Goal: Find specific page/section: Find specific page/section

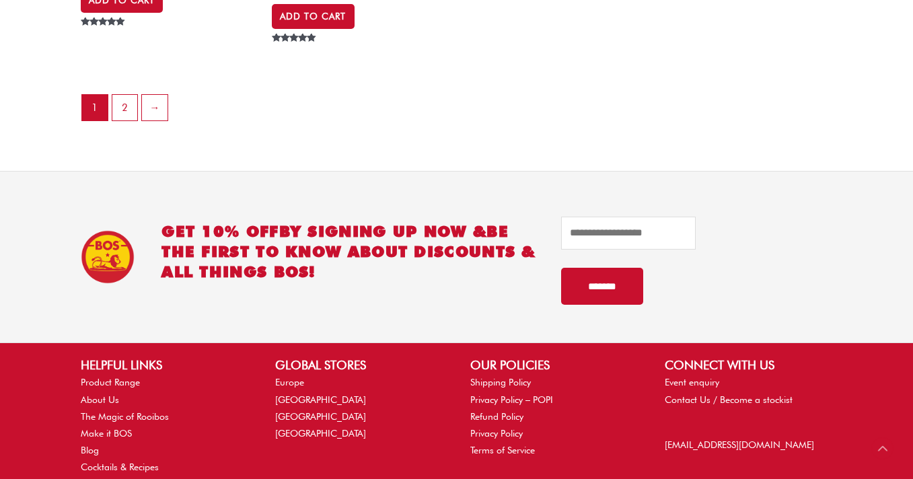
scroll to position [3176, 0]
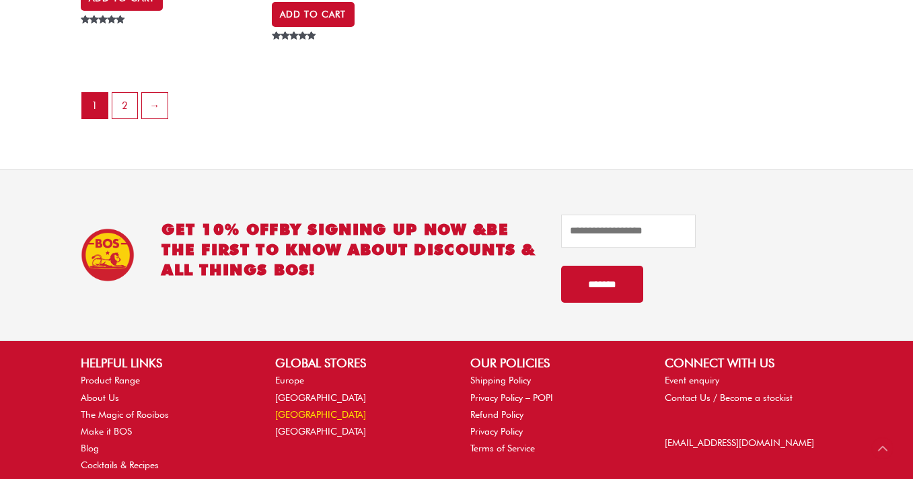
click at [311, 414] on link "[GEOGRAPHIC_DATA]" at bounding box center [320, 414] width 91 height 11
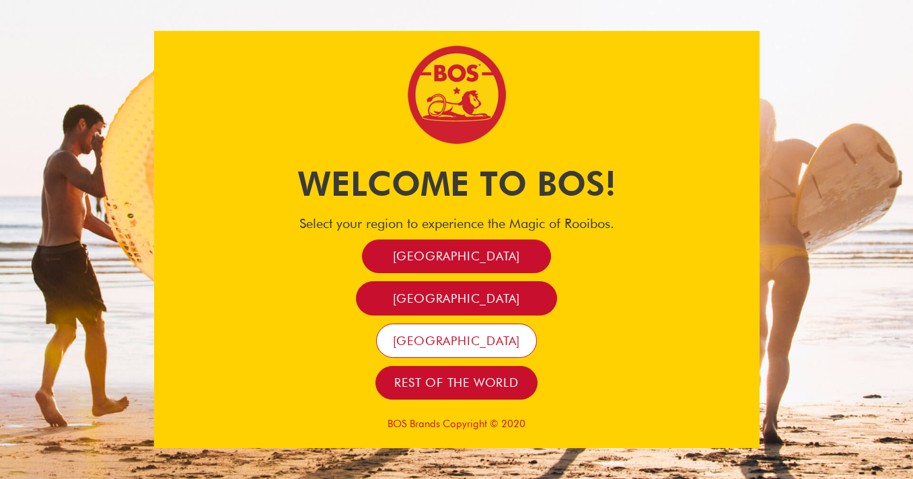
click at [456, 338] on span "[GEOGRAPHIC_DATA]" at bounding box center [457, 340] width 128 height 15
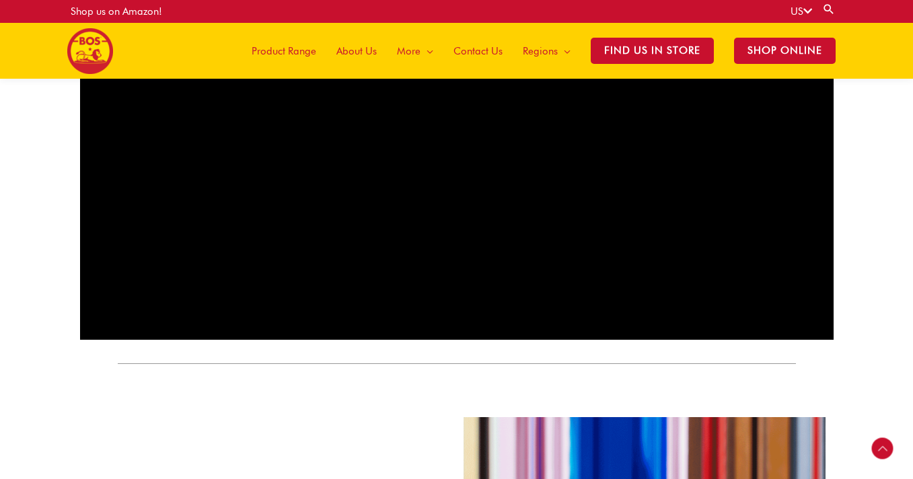
scroll to position [820, 0]
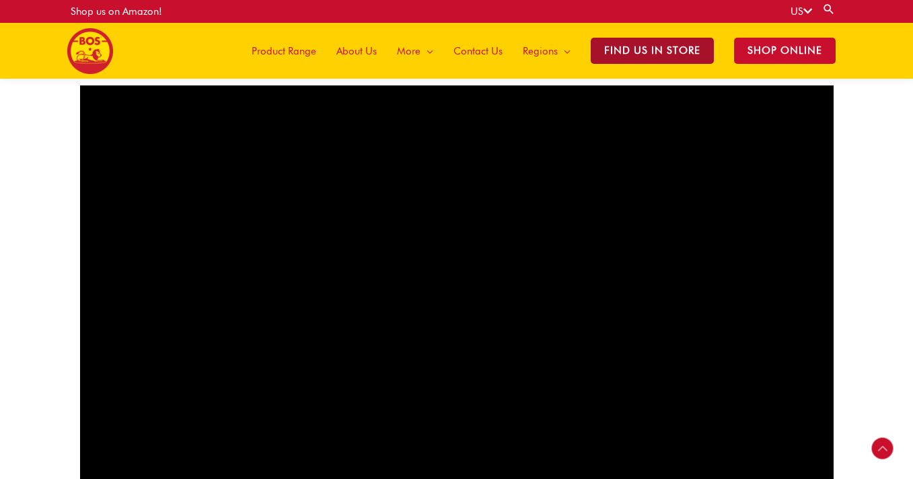
click at [669, 45] on span "Find Us in Store" at bounding box center [652, 51] width 123 height 26
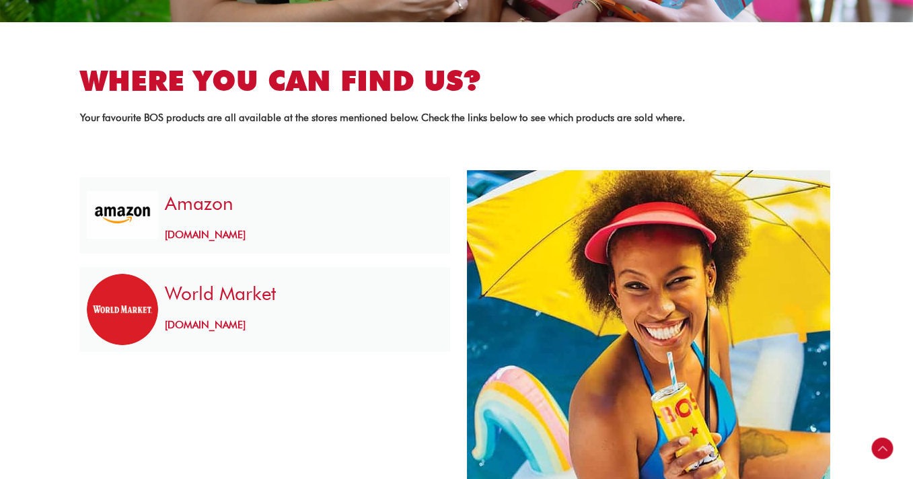
scroll to position [429, 0]
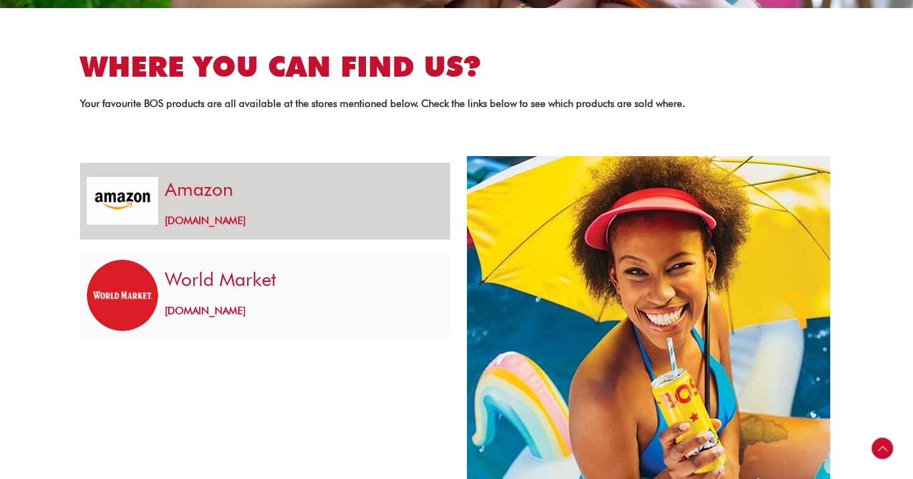
click at [211, 221] on link "www.amazon.com" at bounding box center [205, 221] width 81 height 12
